Goal: Obtain resource: Download file/media

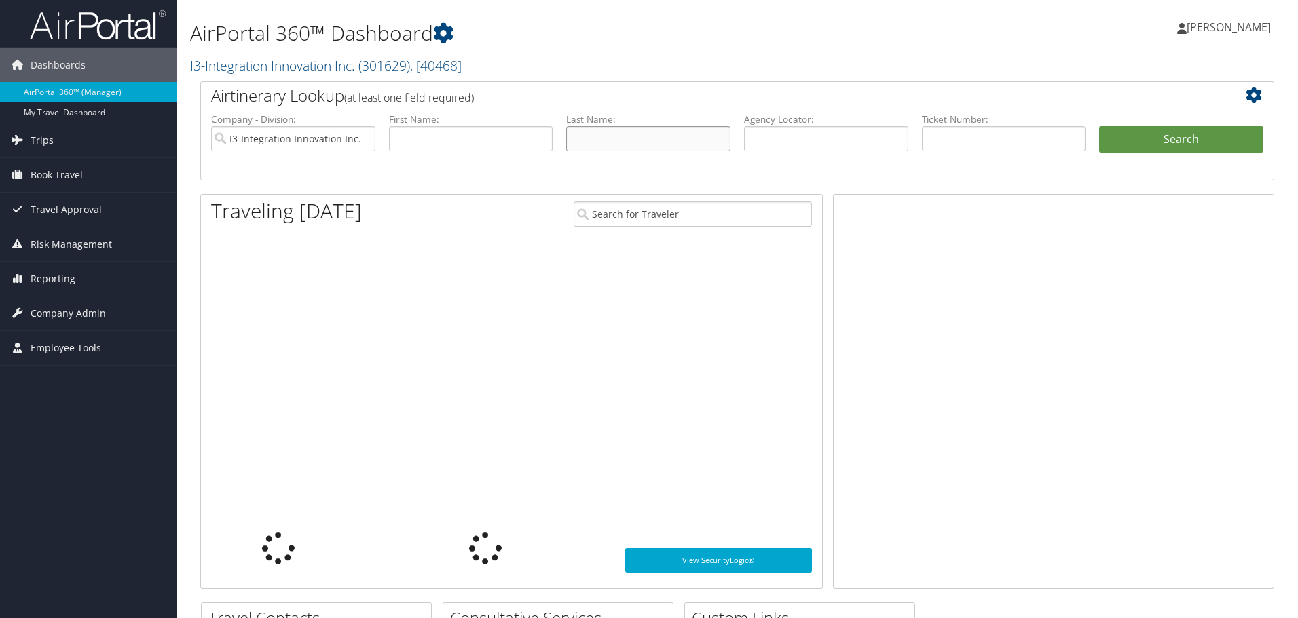
click at [603, 144] on input "text" at bounding box center [648, 138] width 164 height 25
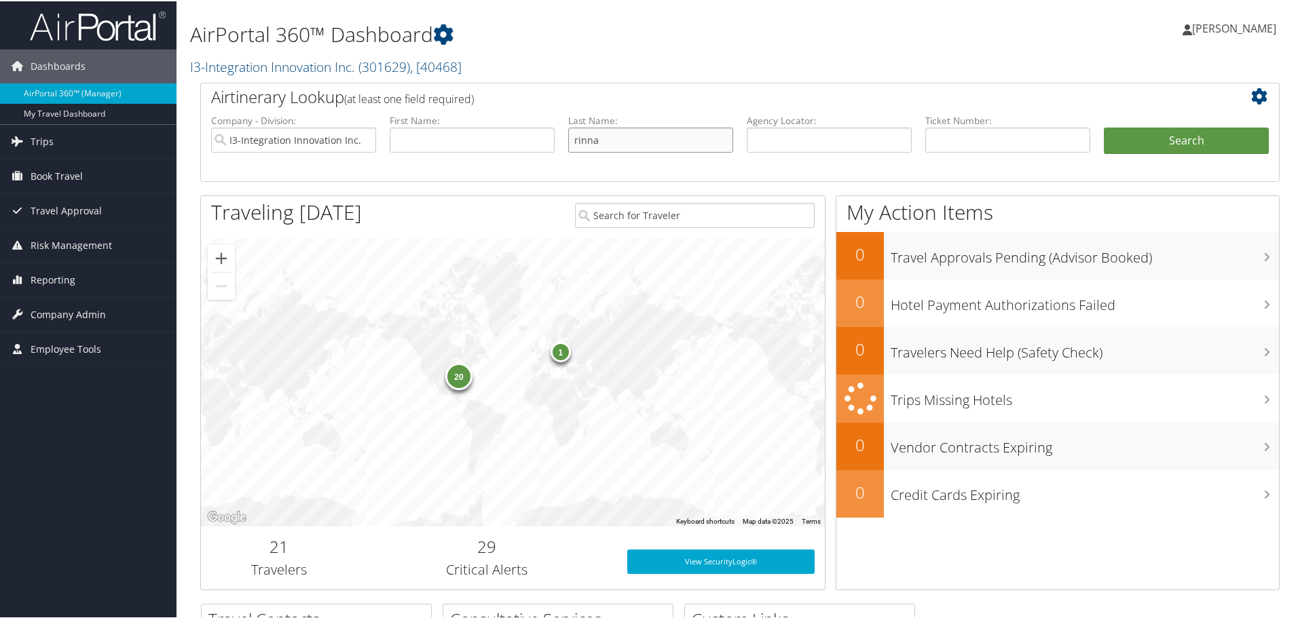
type input "rinna"
click at [1104, 126] on button "Search" at bounding box center [1186, 139] width 165 height 27
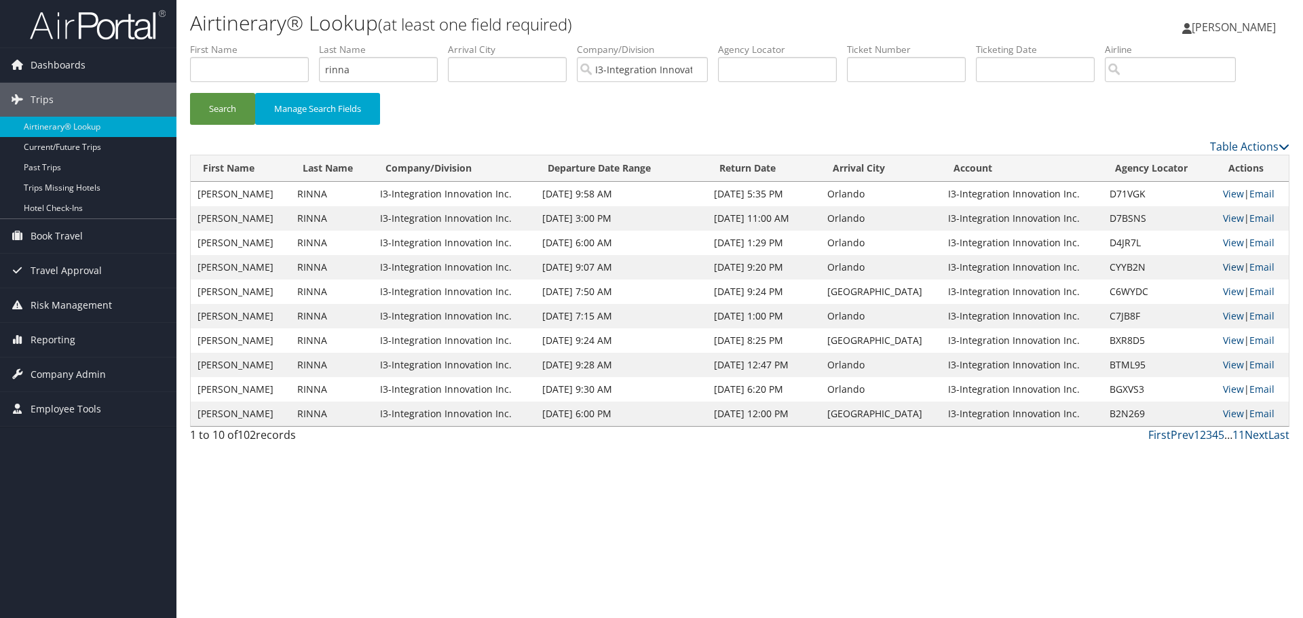
click at [1227, 269] on link "View" at bounding box center [1233, 267] width 21 height 13
click at [1224, 245] on link "View" at bounding box center [1233, 242] width 21 height 13
click at [1223, 214] on link "View" at bounding box center [1233, 218] width 21 height 13
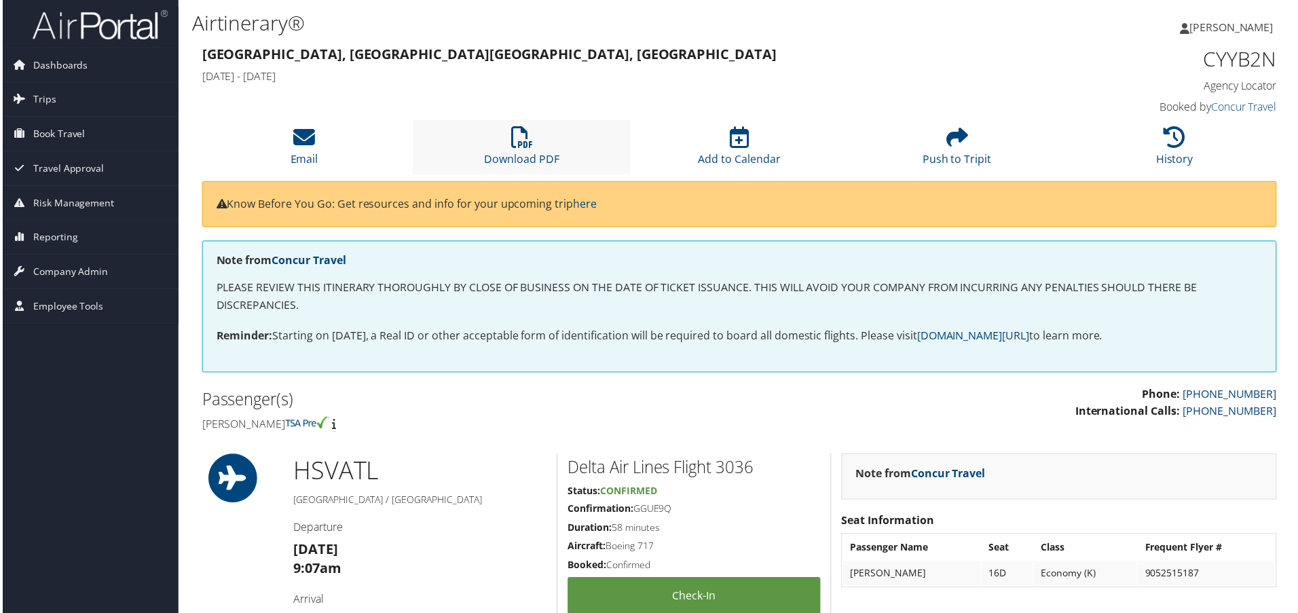
click at [542, 147] on li "Download PDF" at bounding box center [521, 147] width 219 height 55
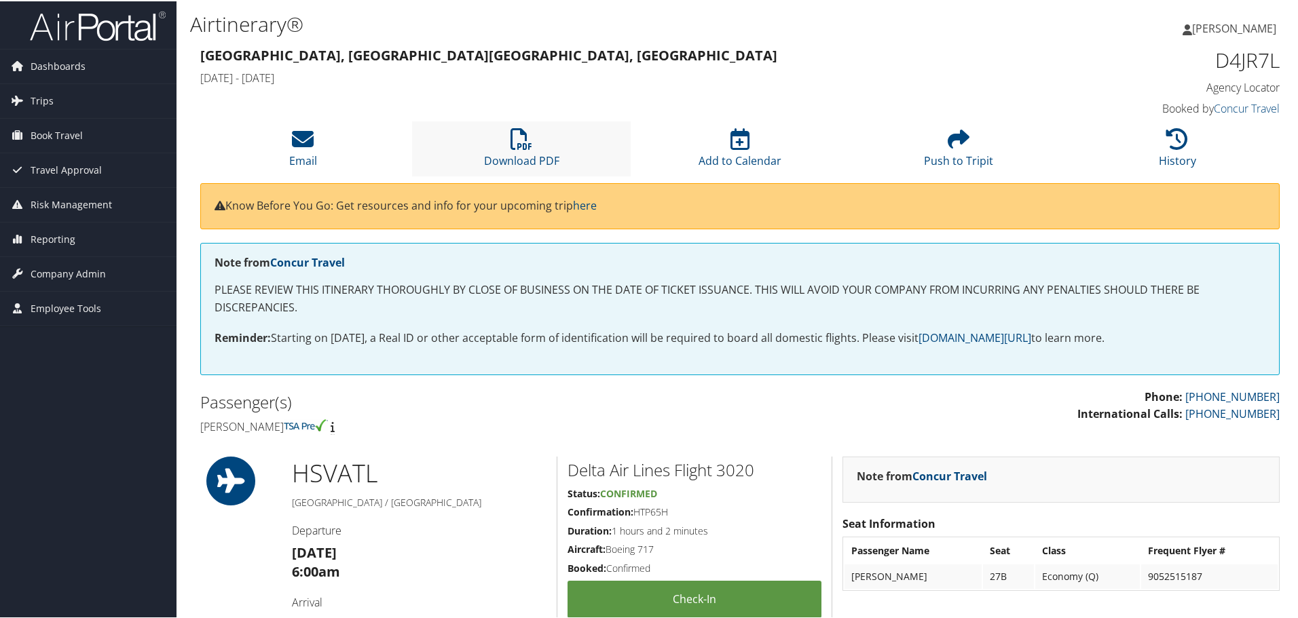
click at [483, 147] on li "Download PDF" at bounding box center [521, 147] width 219 height 55
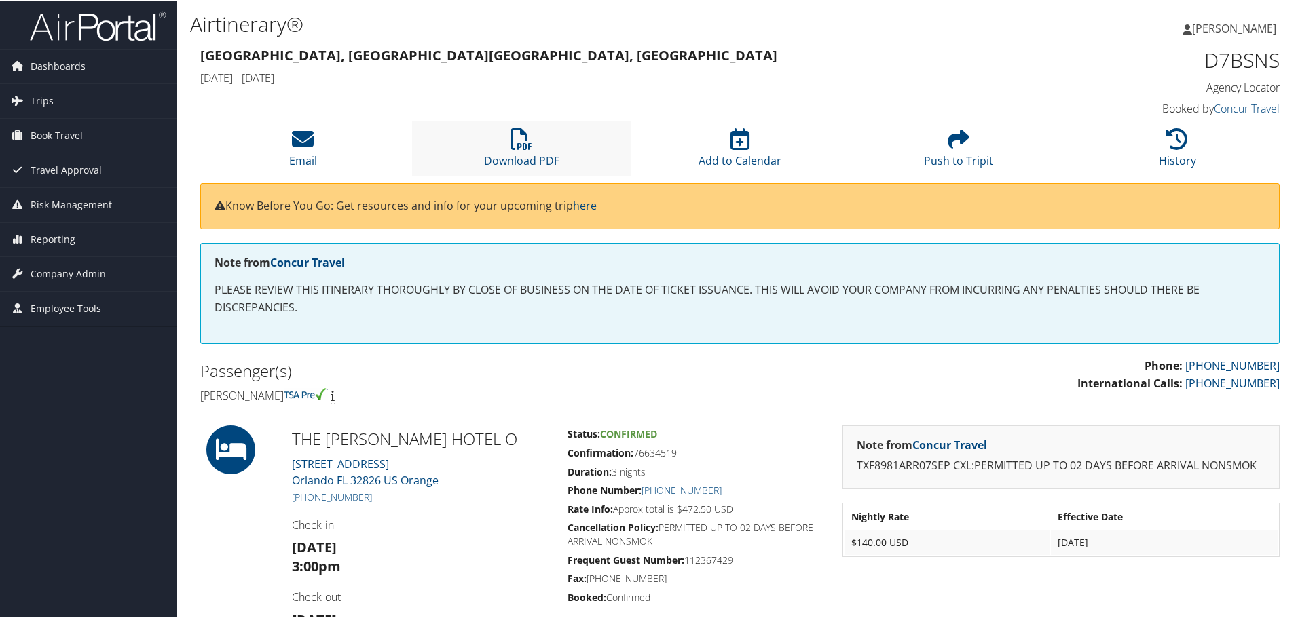
click at [485, 151] on li "Download PDF" at bounding box center [521, 147] width 219 height 55
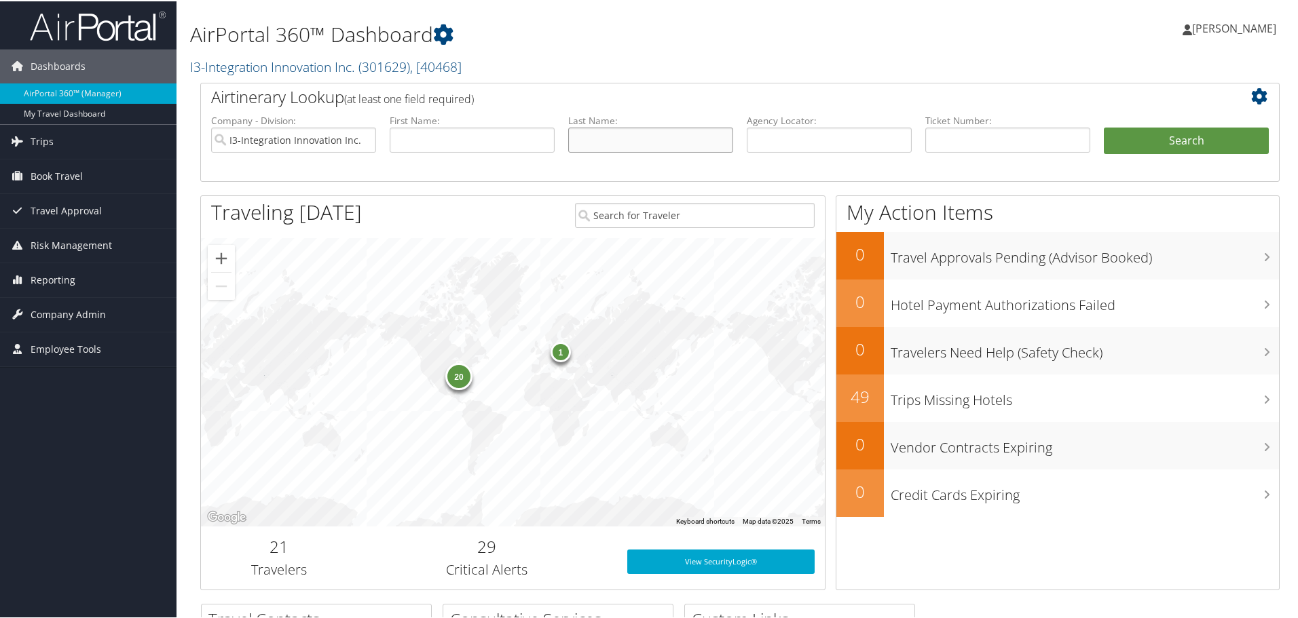
click at [590, 142] on input "text" at bounding box center [650, 138] width 165 height 25
type input "[PERSON_NAME]"
click at [1104, 126] on button "Search" at bounding box center [1186, 139] width 165 height 27
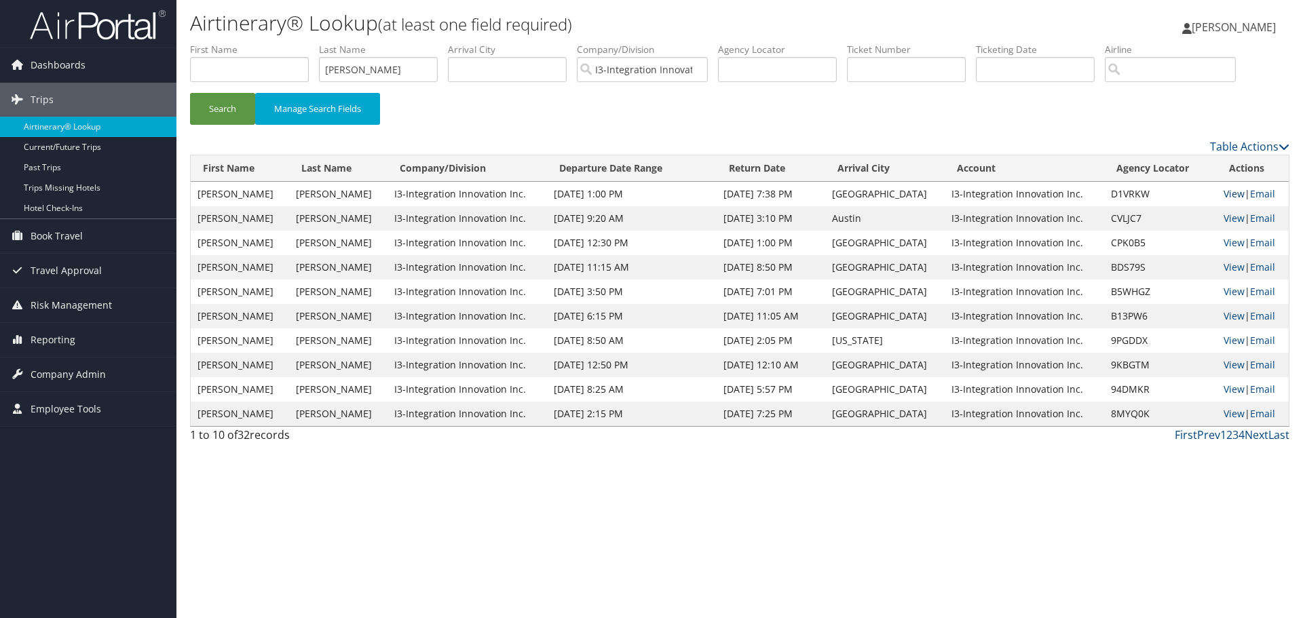
click at [1224, 187] on link "View" at bounding box center [1234, 193] width 21 height 13
